Goal: Information Seeking & Learning: Find contact information

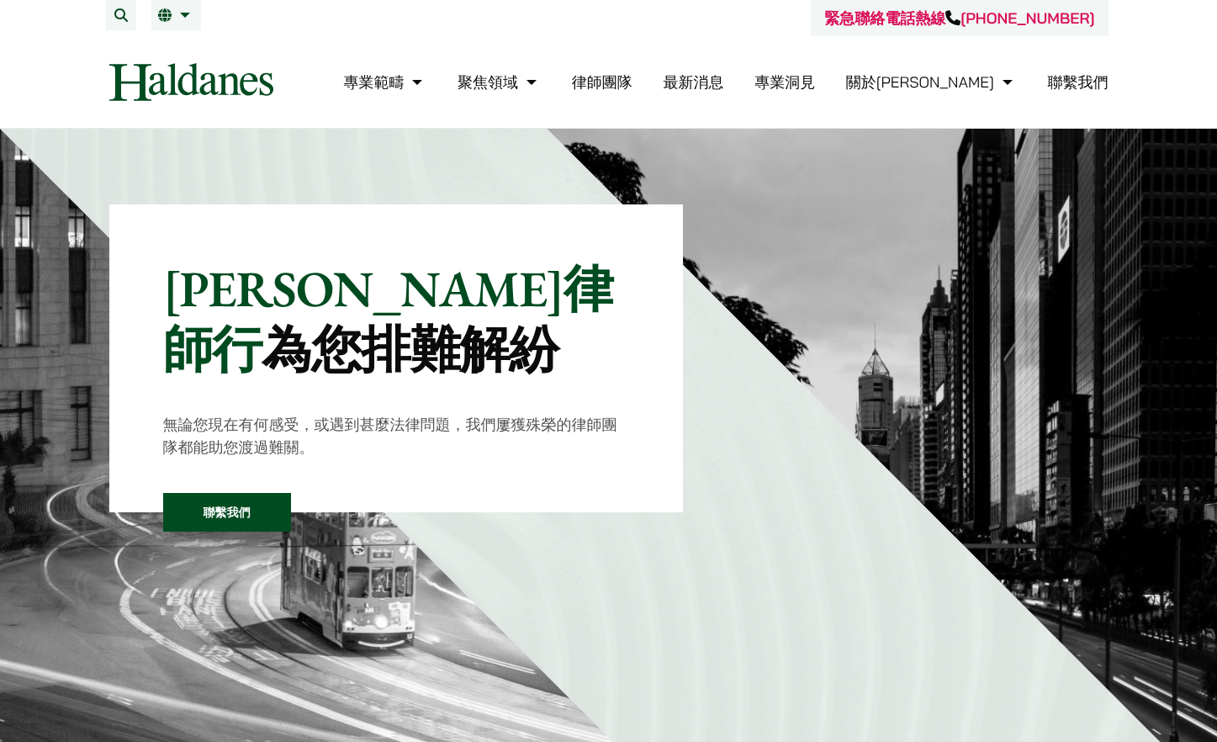
click at [633, 79] on link "律師團隊" at bounding box center [602, 81] width 61 height 19
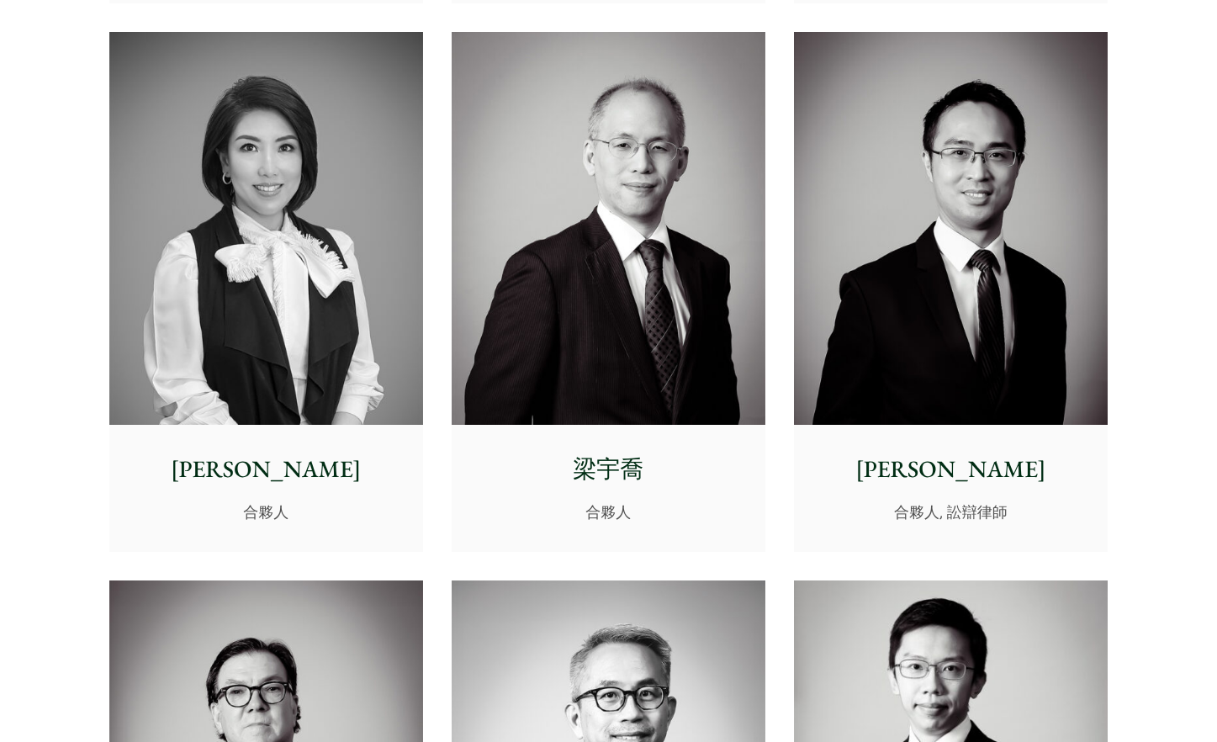
scroll to position [1542, 0]
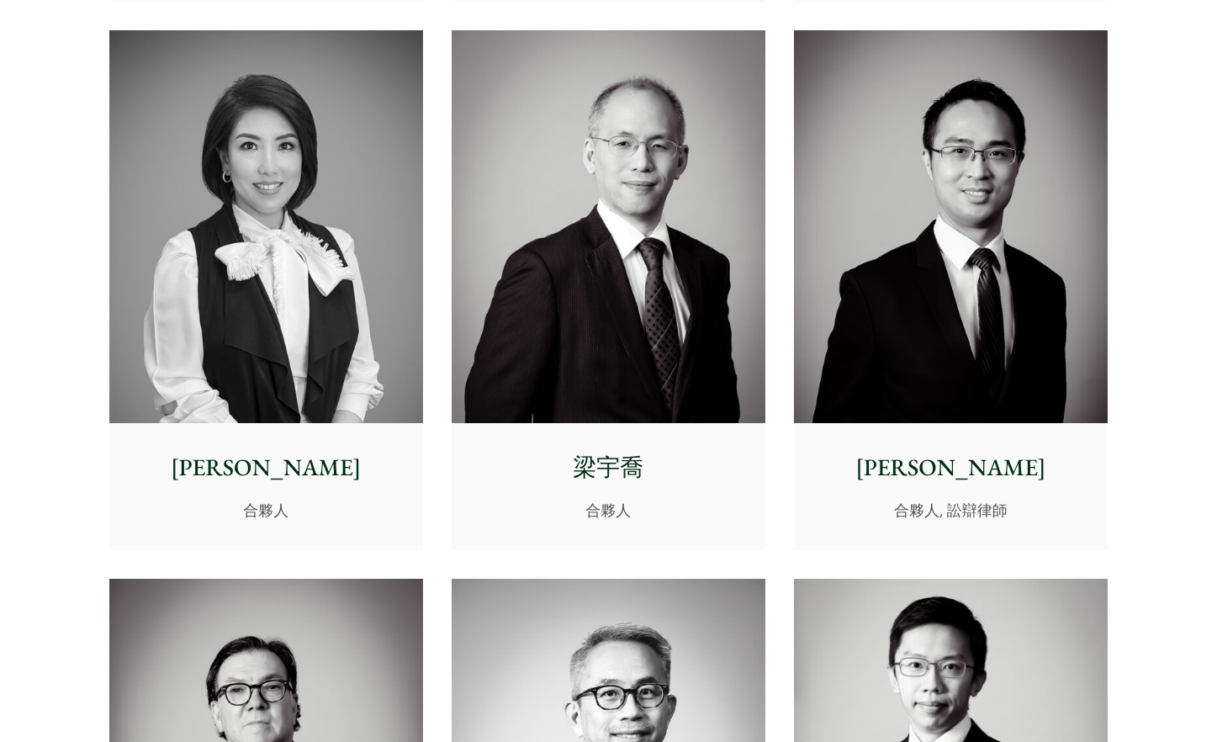
click at [651, 350] on img at bounding box center [609, 226] width 314 height 393
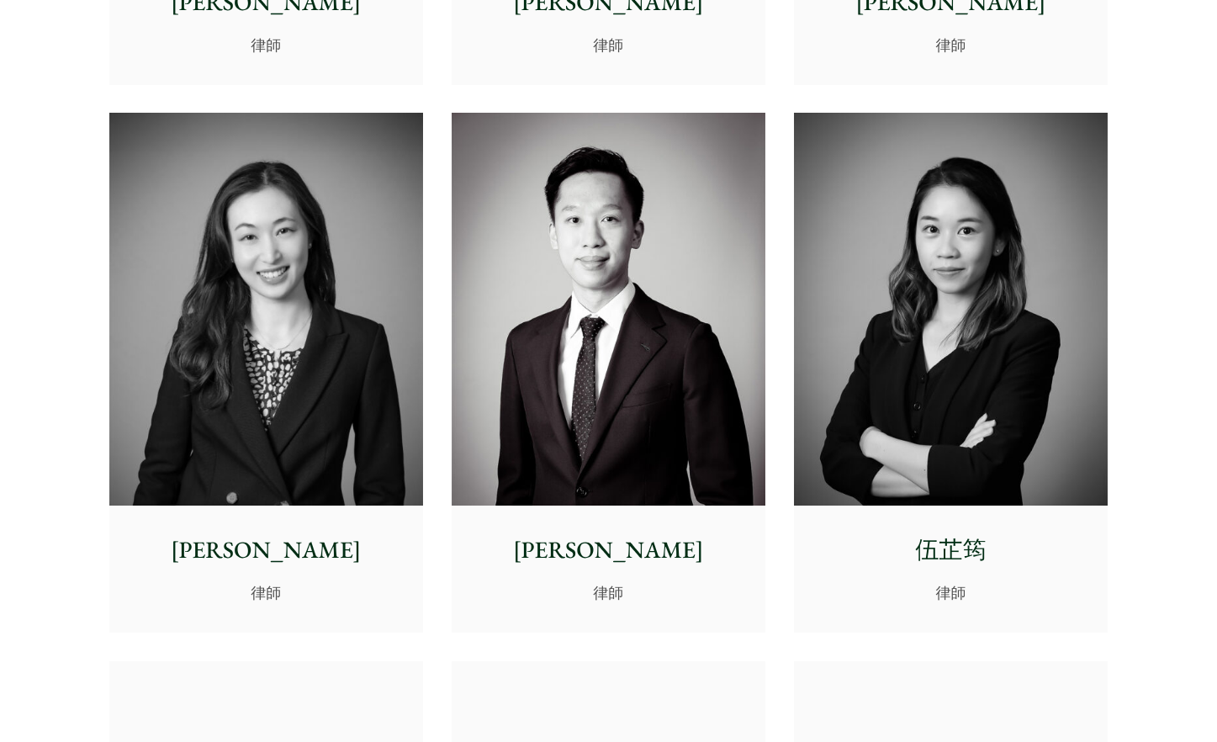
scroll to position [5468, 0]
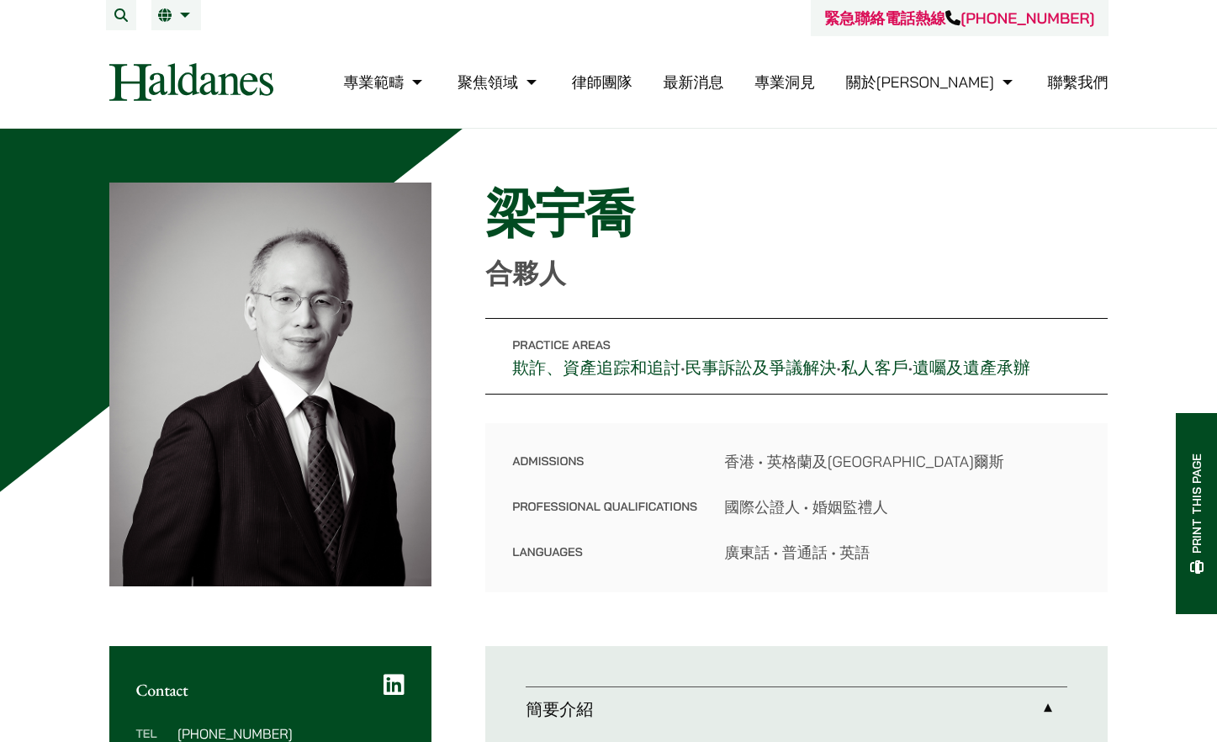
click at [529, 374] on link "欺詐、資產追踪和追討" at bounding box center [596, 368] width 168 height 22
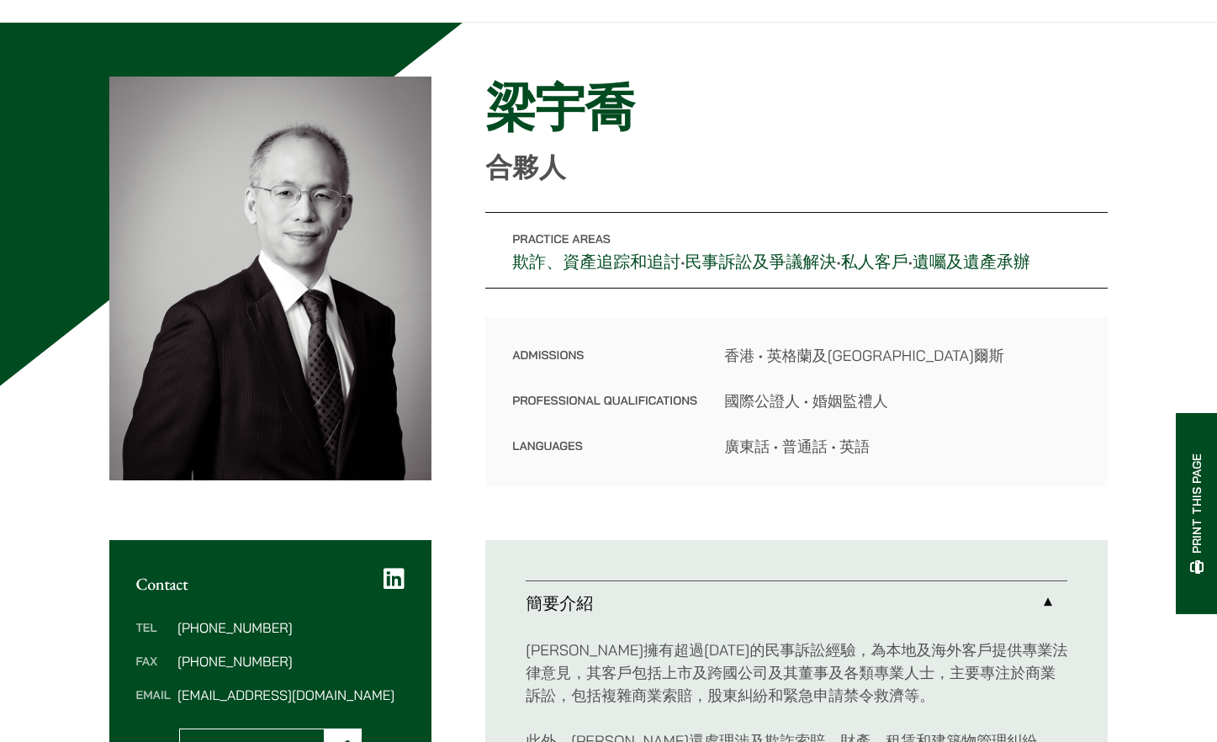
scroll to position [140, 0]
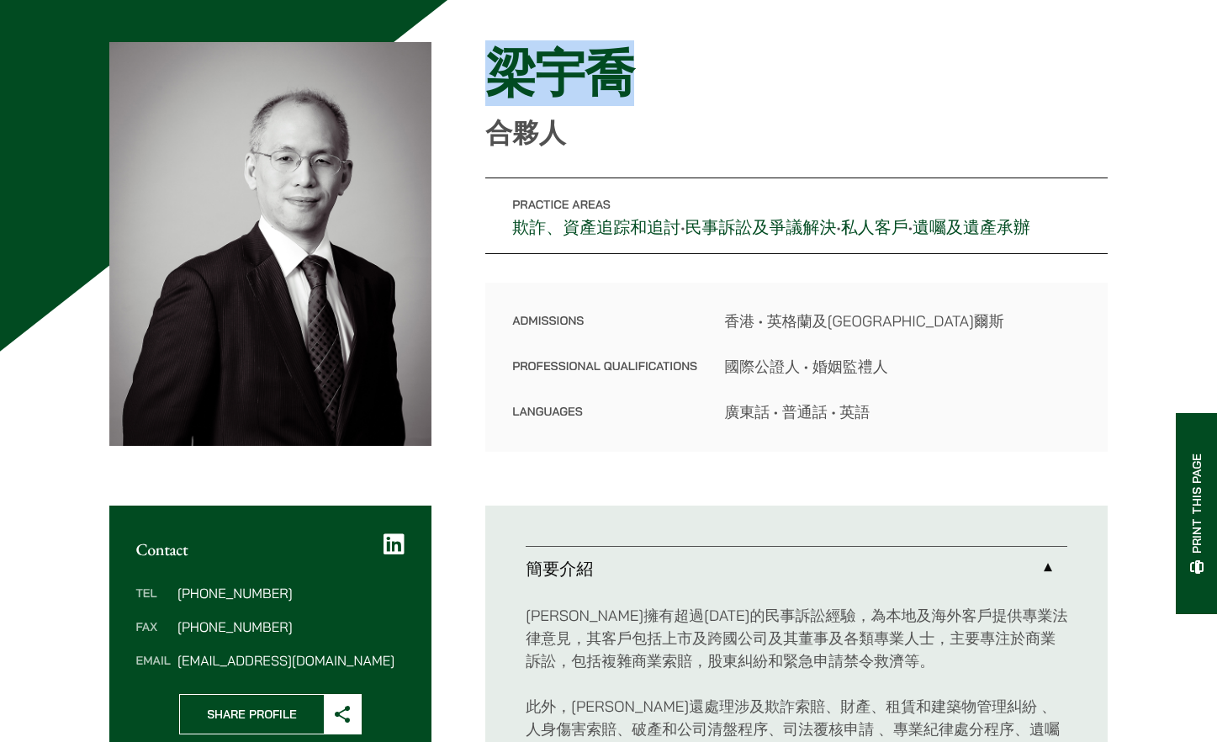
drag, startPoint x: 666, startPoint y: 93, endPoint x: 496, endPoint y: 83, distance: 170.2
click at [496, 83] on h1 "梁宇喬" at bounding box center [796, 73] width 623 height 61
copy h1 "梁宇喬"
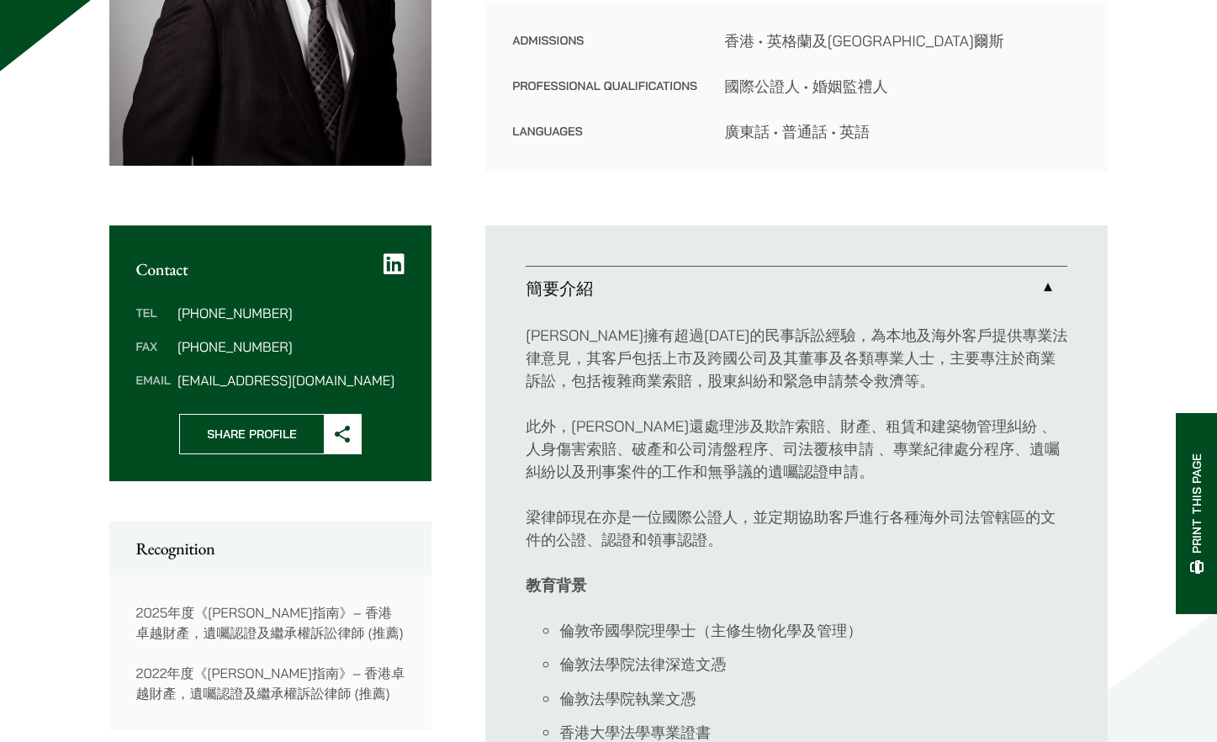
scroll to position [0, 0]
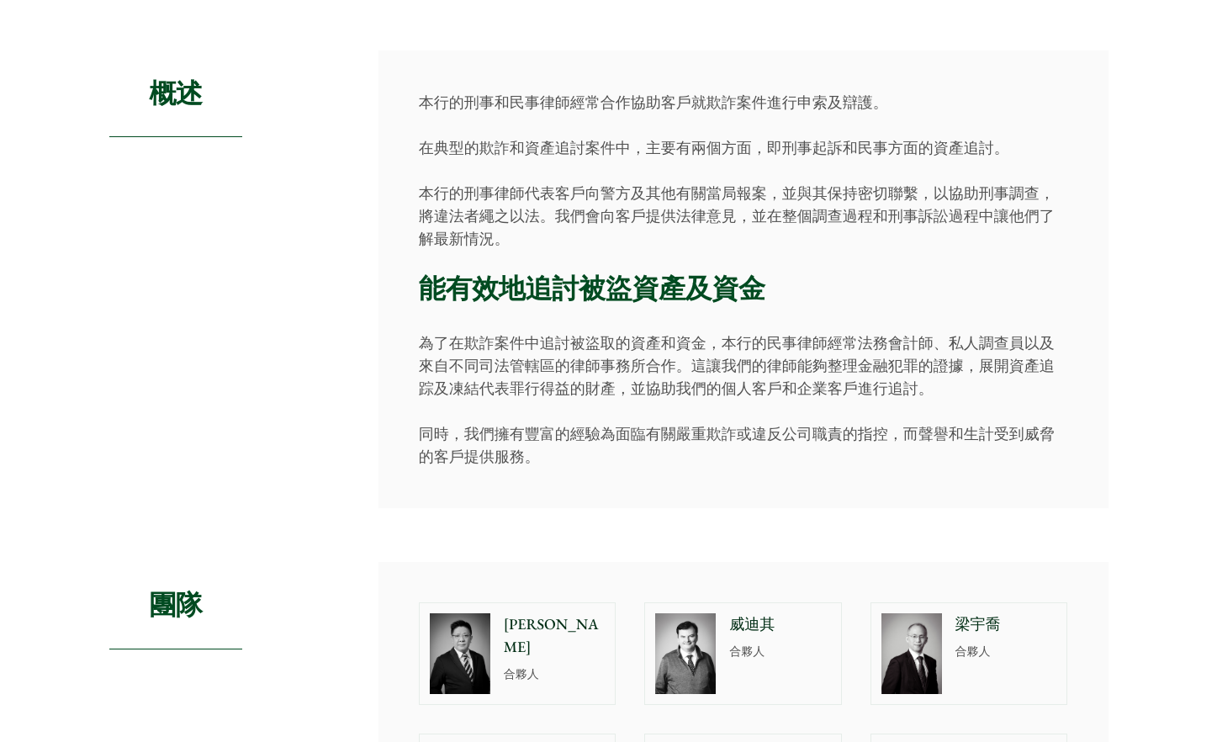
scroll to position [421, 0]
